Goal: Find specific page/section: Find specific page/section

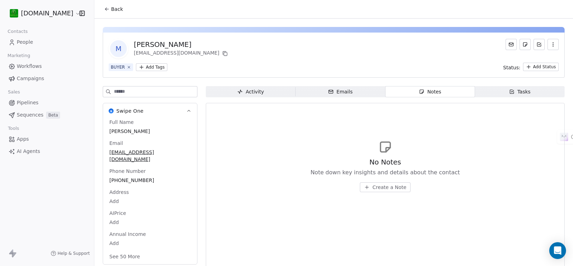
click at [27, 38] on span "People" at bounding box center [25, 41] width 16 height 7
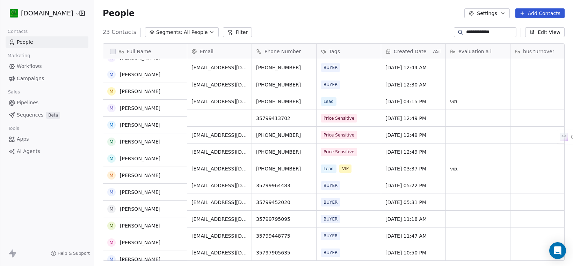
scroll to position [44, 0]
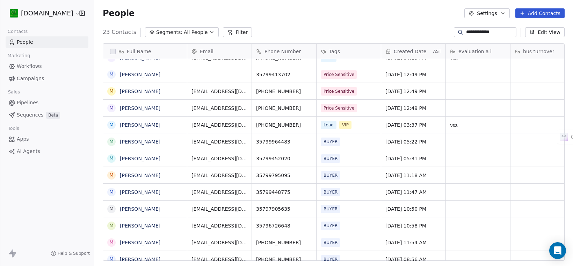
click at [479, 33] on input "**********" at bounding box center [490, 32] width 49 height 7
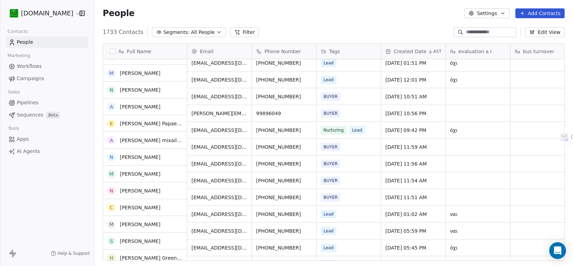
scroll to position [0, 0]
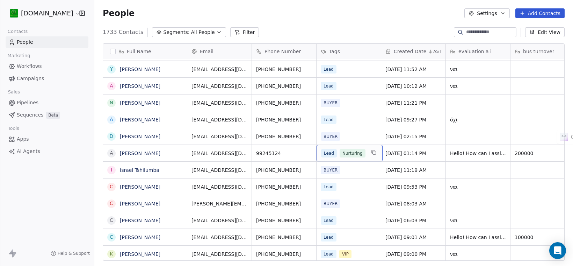
click at [350, 152] on span "Nurturing" at bounding box center [353, 153] width 26 height 8
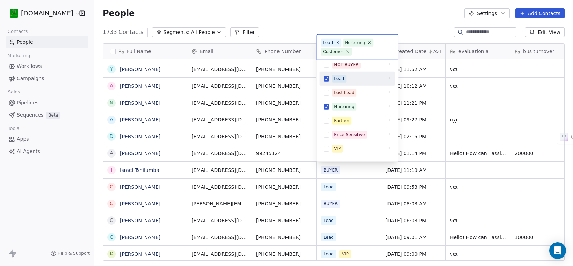
click at [328, 79] on button "Suggestions" at bounding box center [327, 79] width 6 height 6
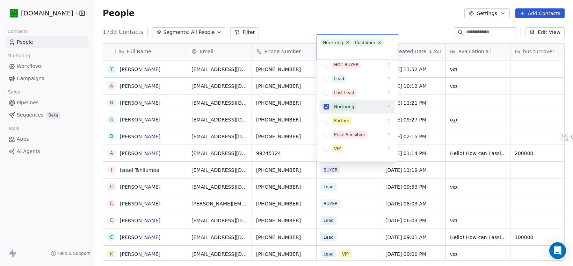
click at [329, 105] on button "Suggestions" at bounding box center [327, 107] width 6 height 6
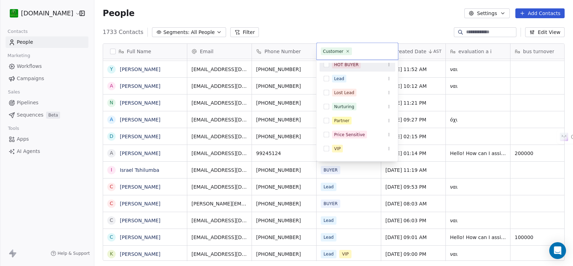
click at [361, 22] on html "[DOMAIN_NAME] Contacts People Marketing Workflows Campaigns Sales Pipelines Seq…" at bounding box center [286, 133] width 573 height 266
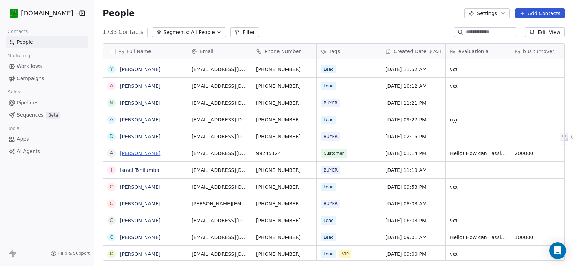
click at [145, 151] on link "[PERSON_NAME]" at bounding box center [140, 153] width 41 height 6
